Goal: Navigation & Orientation: Find specific page/section

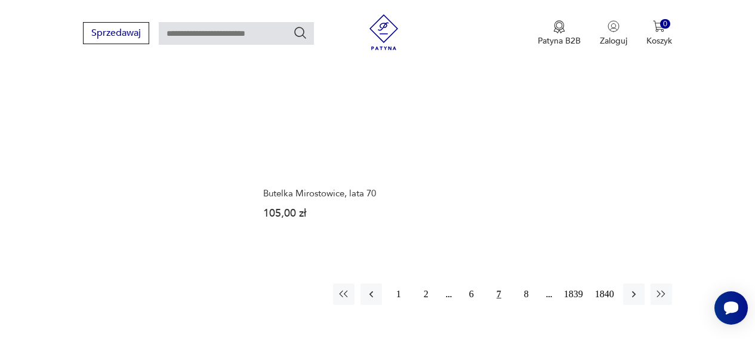
scroll to position [1548, 0]
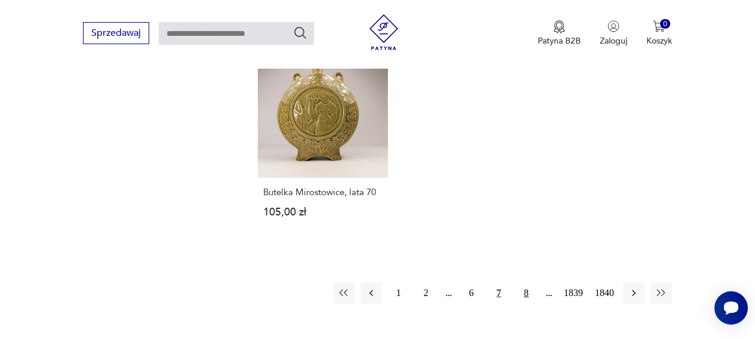
click at [523, 282] on button "8" at bounding box center [526, 292] width 21 height 21
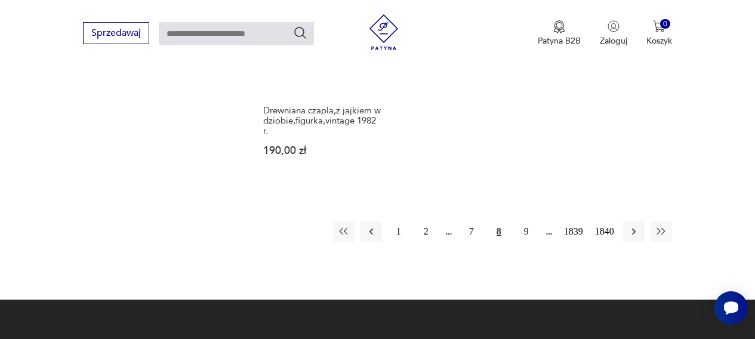
scroll to position [1591, 0]
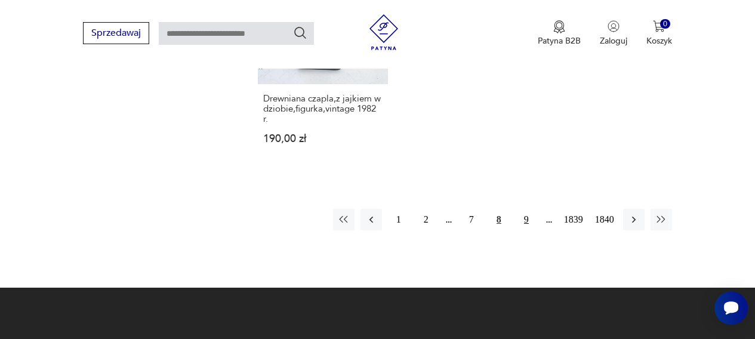
click at [524, 209] on button "9" at bounding box center [526, 219] width 21 height 21
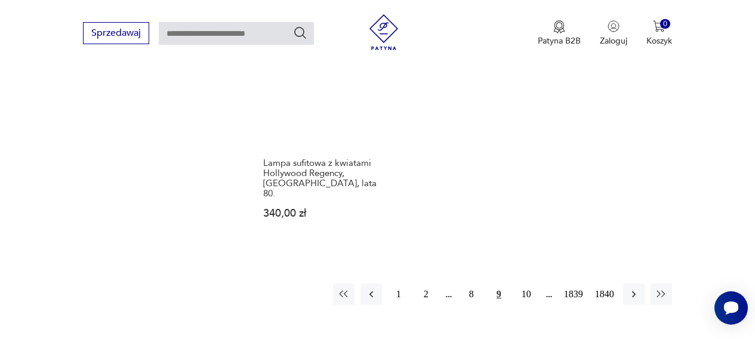
scroll to position [1519, 0]
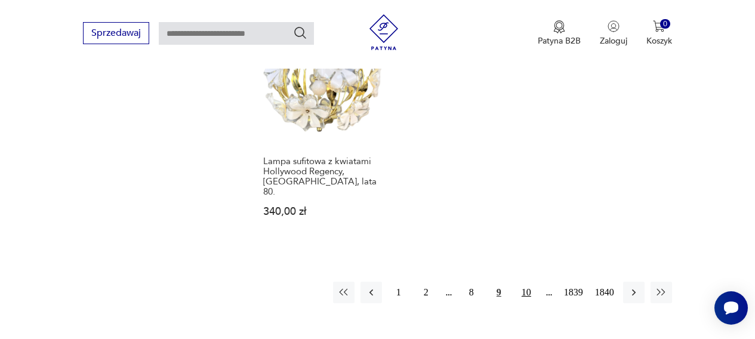
click at [529, 282] on button "10" at bounding box center [526, 292] width 21 height 21
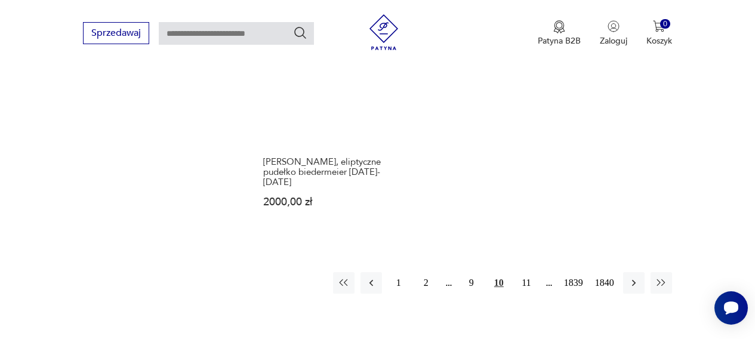
scroll to position [1507, 0]
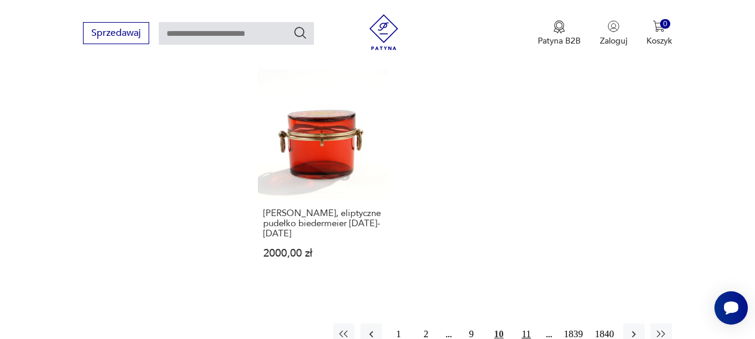
click at [525, 324] on button "11" at bounding box center [526, 334] width 21 height 21
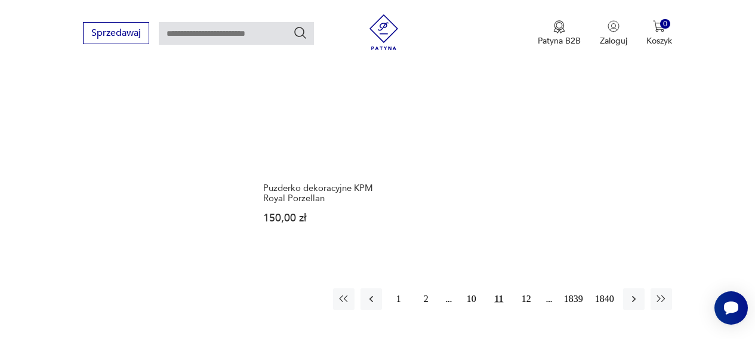
scroll to position [1491, 0]
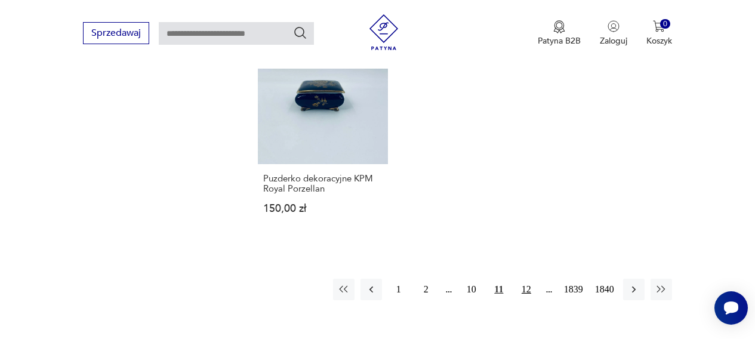
click at [524, 279] on button "12" at bounding box center [526, 289] width 21 height 21
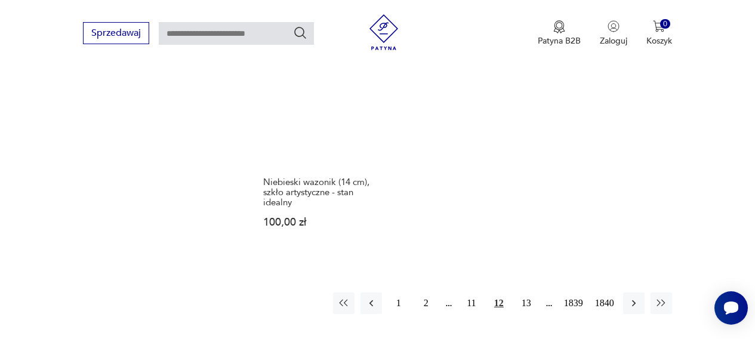
scroll to position [1460, 0]
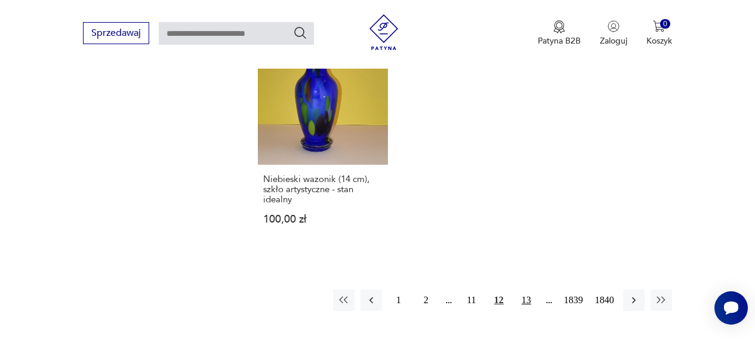
click at [524, 298] on button "13" at bounding box center [526, 300] width 21 height 21
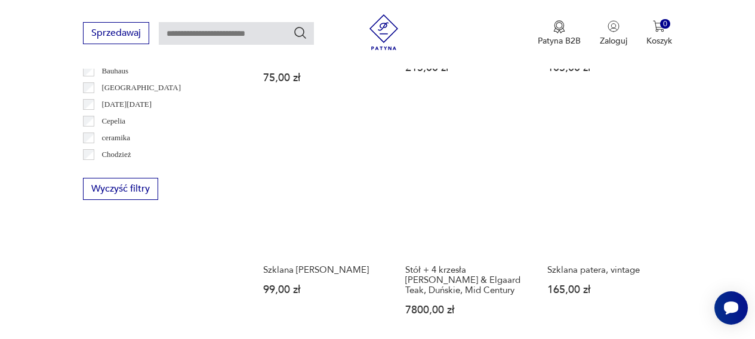
scroll to position [712, 0]
